Goal: Information Seeking & Learning: Understand process/instructions

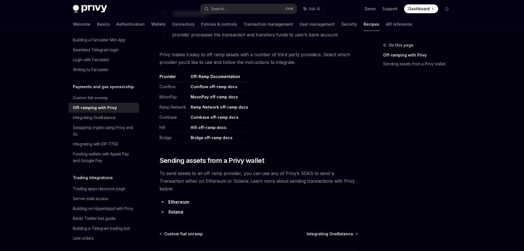
scroll to position [275, 0]
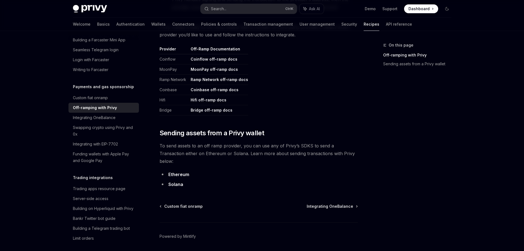
click at [393, 121] on div "On this page Off-ramping with Privy Sending assets from a Privy wallet" at bounding box center [414, 146] width 84 height 209
click at [125, 164] on div "Funding wallets with Apple Pay and Google Pay" at bounding box center [104, 157] width 63 height 13
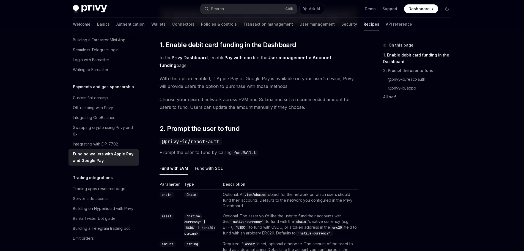
scroll to position [358, 0]
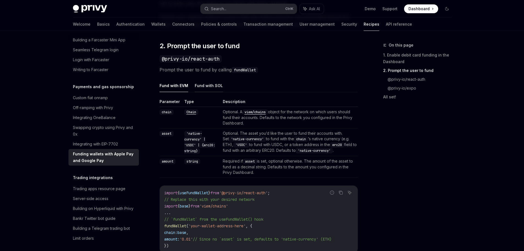
click at [209, 89] on button "Fund with SOL" at bounding box center [209, 85] width 28 height 13
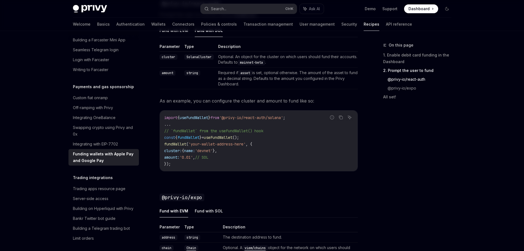
scroll to position [551, 0]
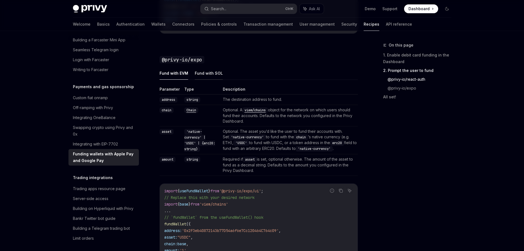
click at [211, 73] on button "Fund with SOL" at bounding box center [209, 73] width 28 height 13
type textarea "*"
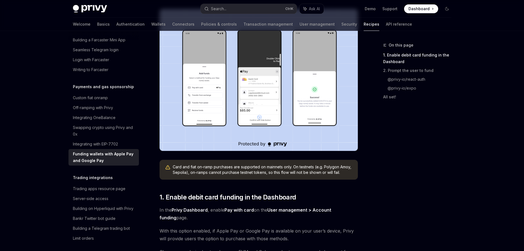
scroll to position [96, 0]
